Goal: Task Accomplishment & Management: Complete application form

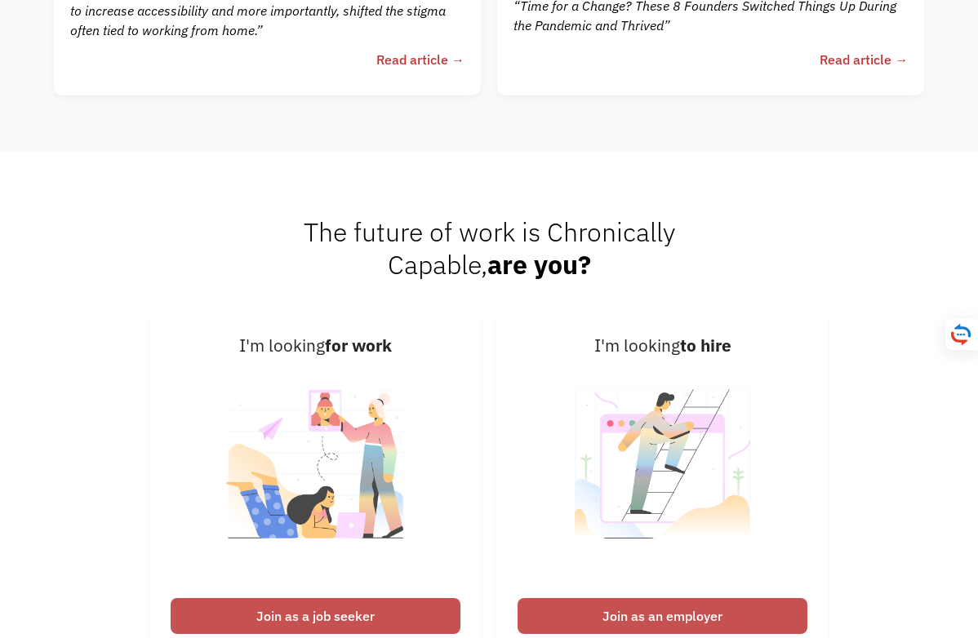
scroll to position [3974, 0]
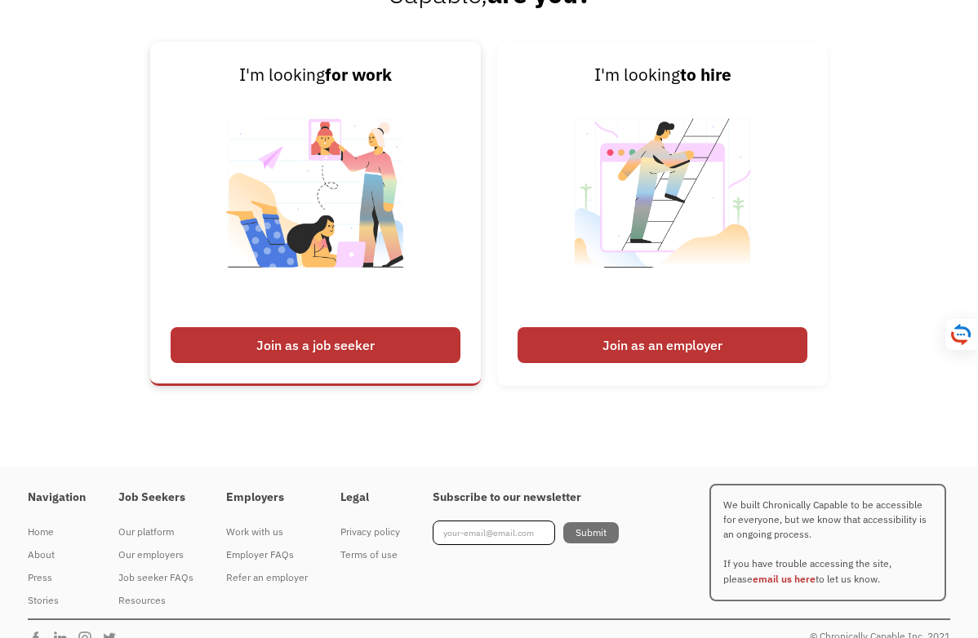
click at [411, 340] on div "Join as a job seeker" at bounding box center [316, 345] width 290 height 36
click at [411, 359] on div "Join as a job seeker" at bounding box center [316, 345] width 290 height 36
click at [388, 359] on div "Join as a job seeker" at bounding box center [316, 345] width 290 height 36
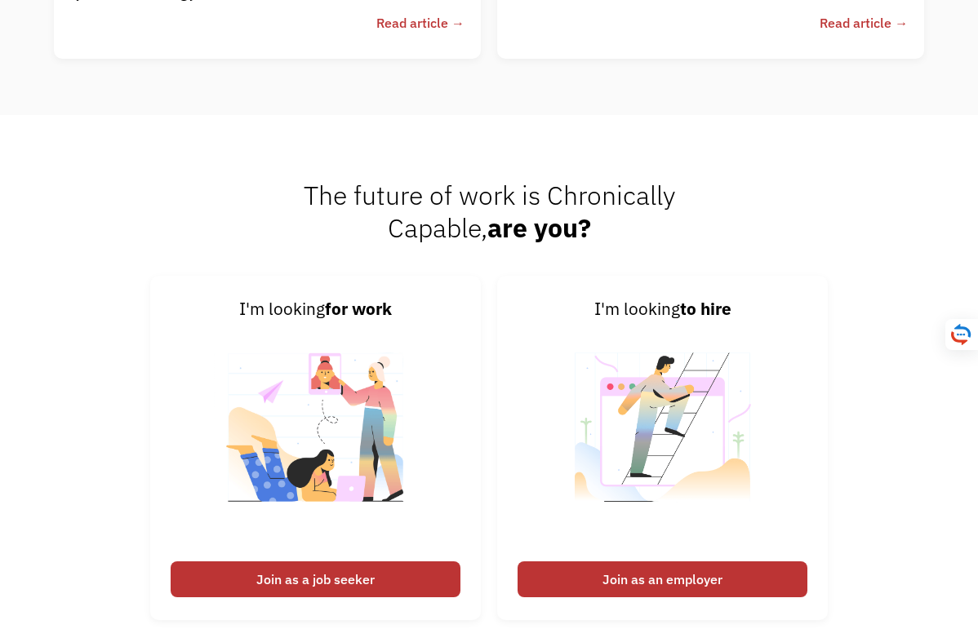
scroll to position [3788, 0]
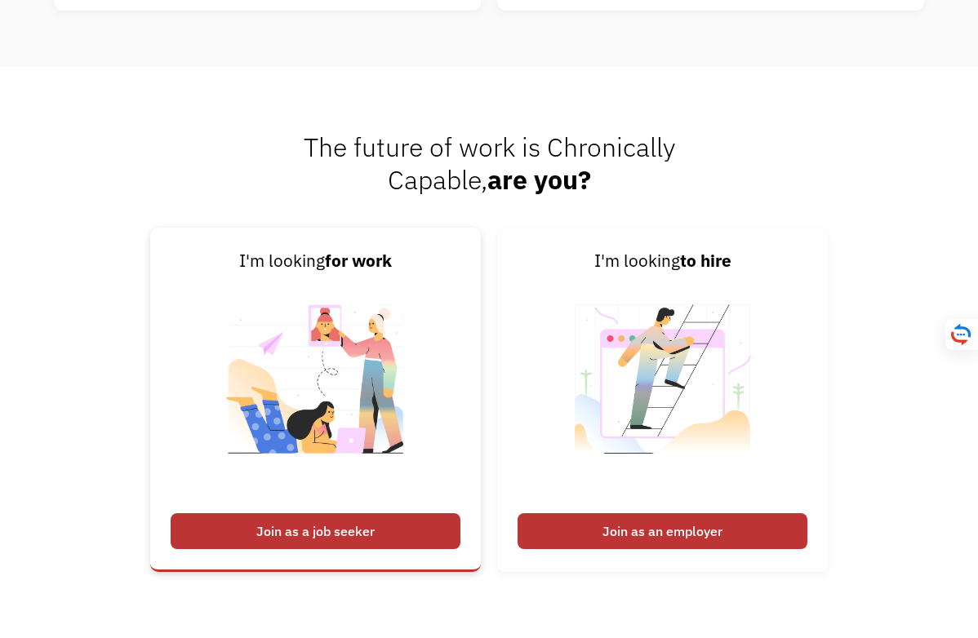
click at [341, 528] on div "Join as a job seeker" at bounding box center [316, 531] width 290 height 36
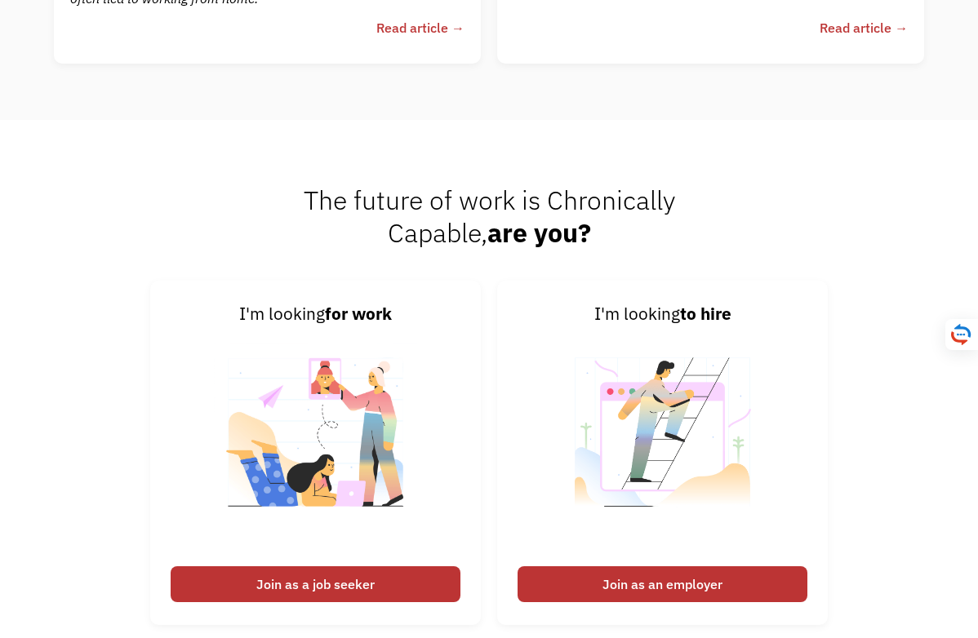
scroll to position [3996, 0]
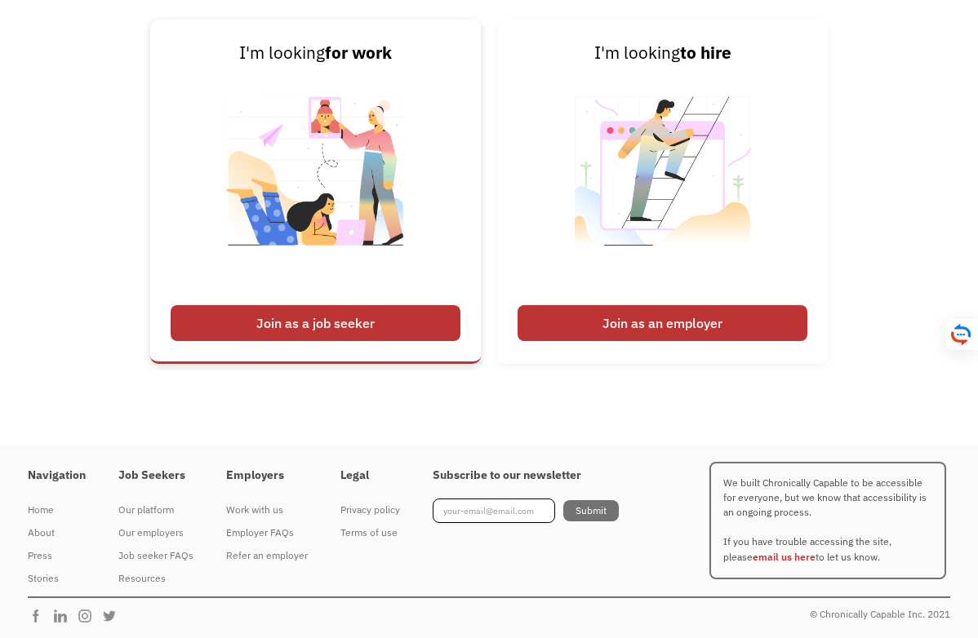
click at [371, 317] on div "Join as a job seeker" at bounding box center [316, 323] width 290 height 36
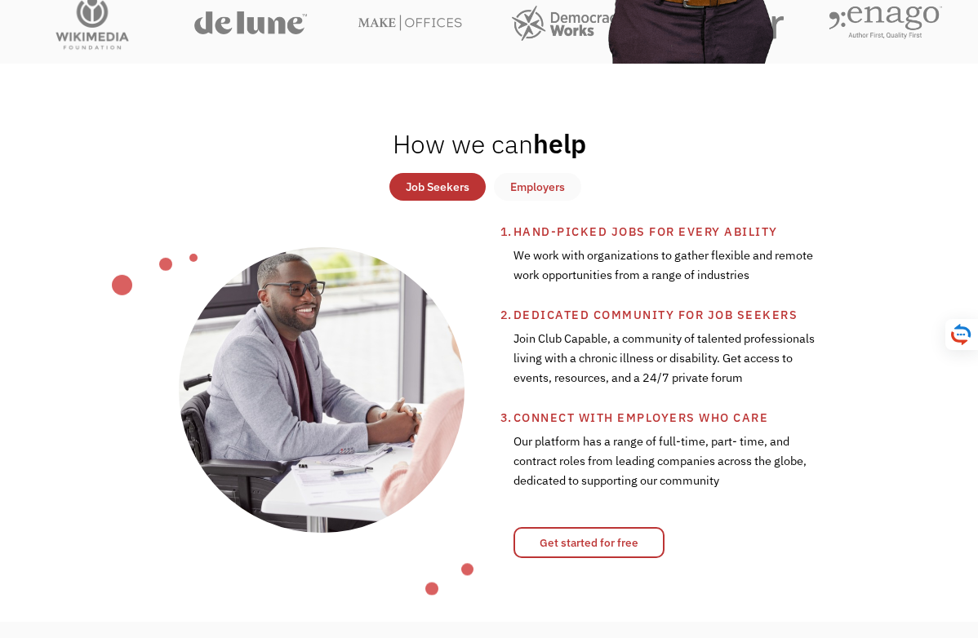
scroll to position [533, 0]
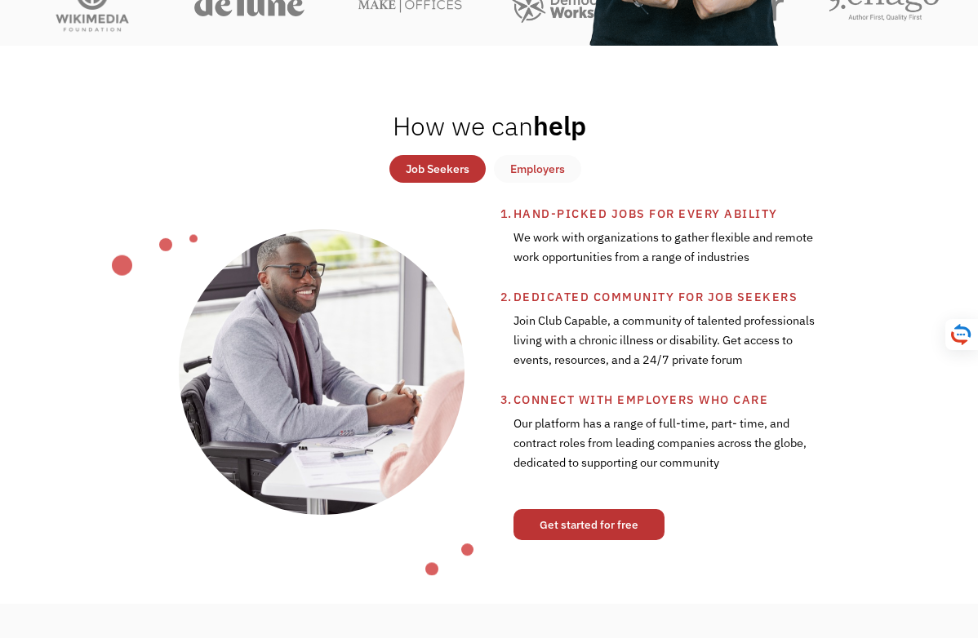
click at [594, 526] on link "Get started for free" at bounding box center [588, 524] width 151 height 31
